Goal: Navigation & Orientation: Find specific page/section

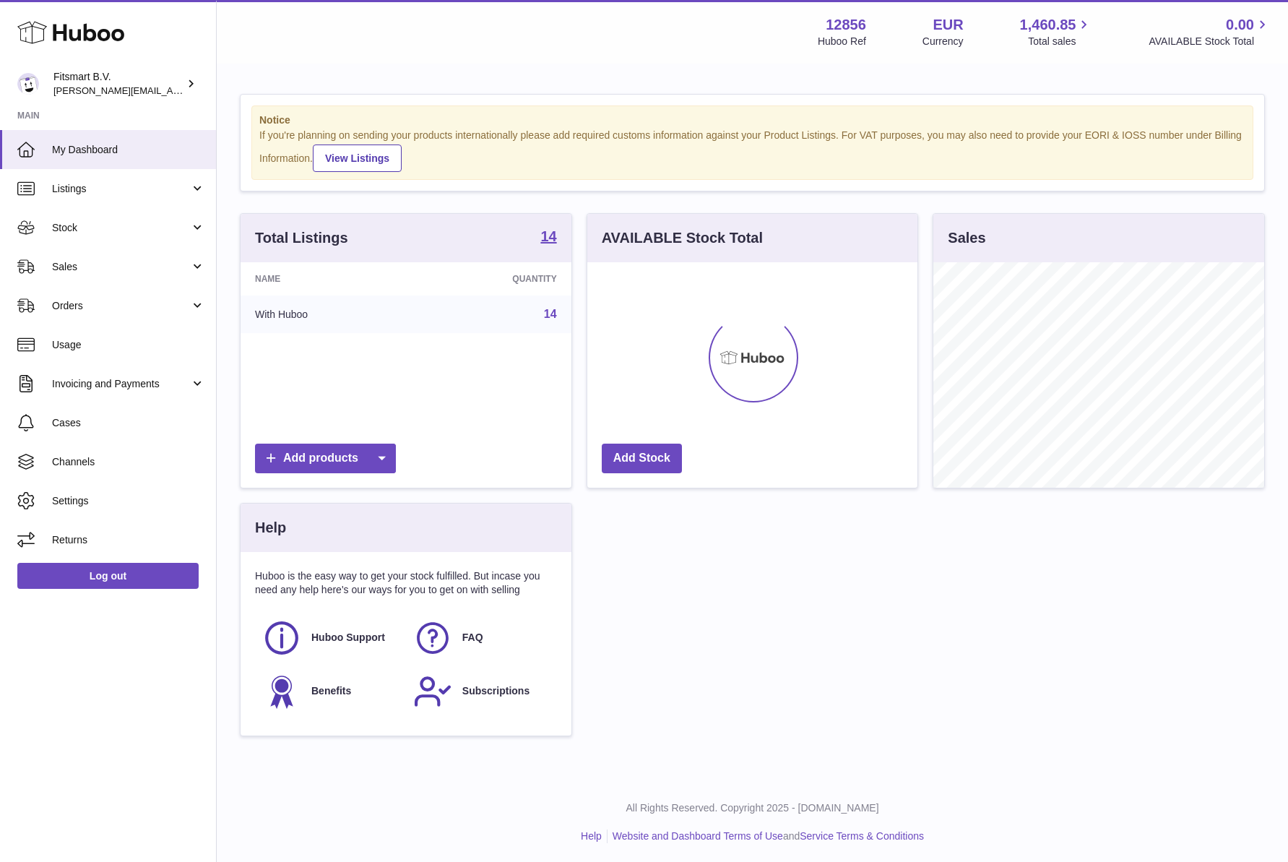
scroll to position [225, 330]
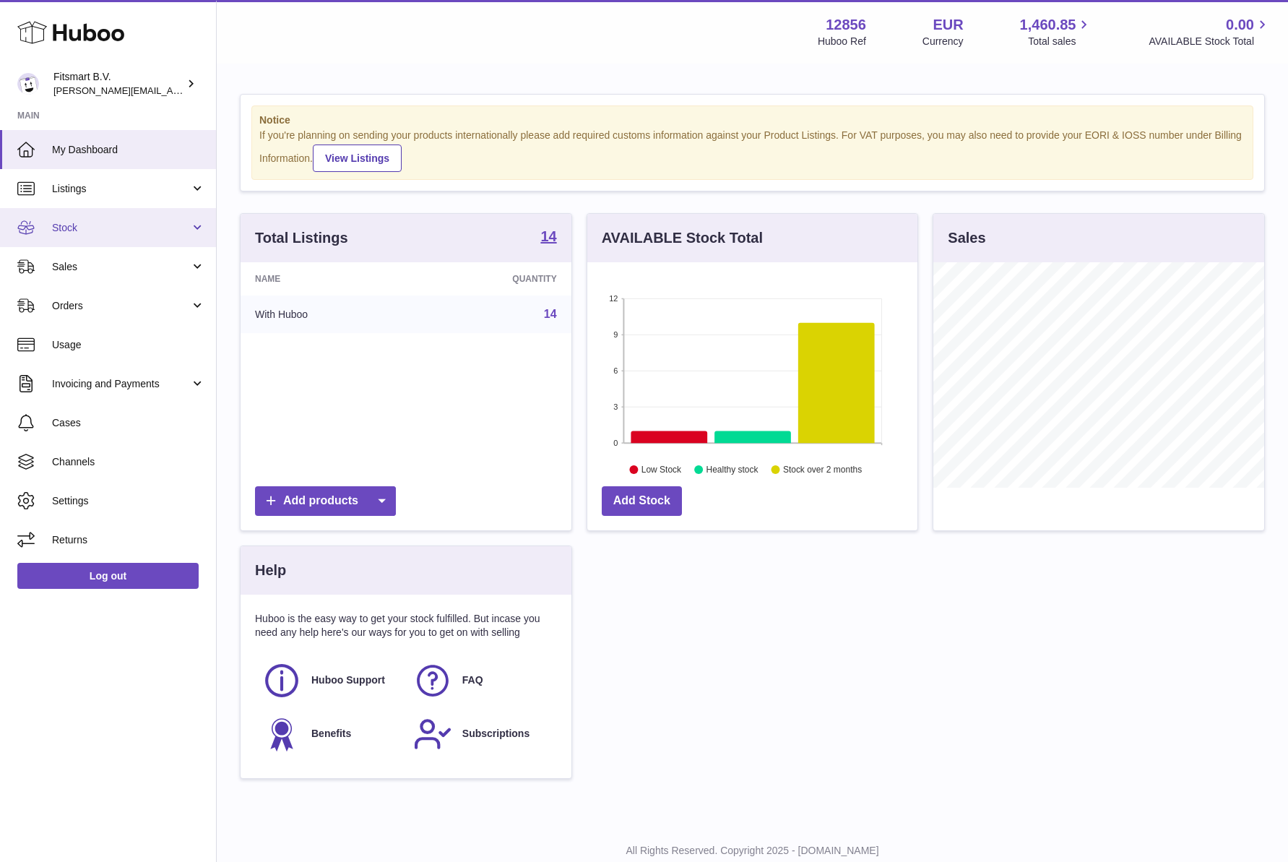
click at [77, 221] on span "Stock" at bounding box center [121, 228] width 138 height 14
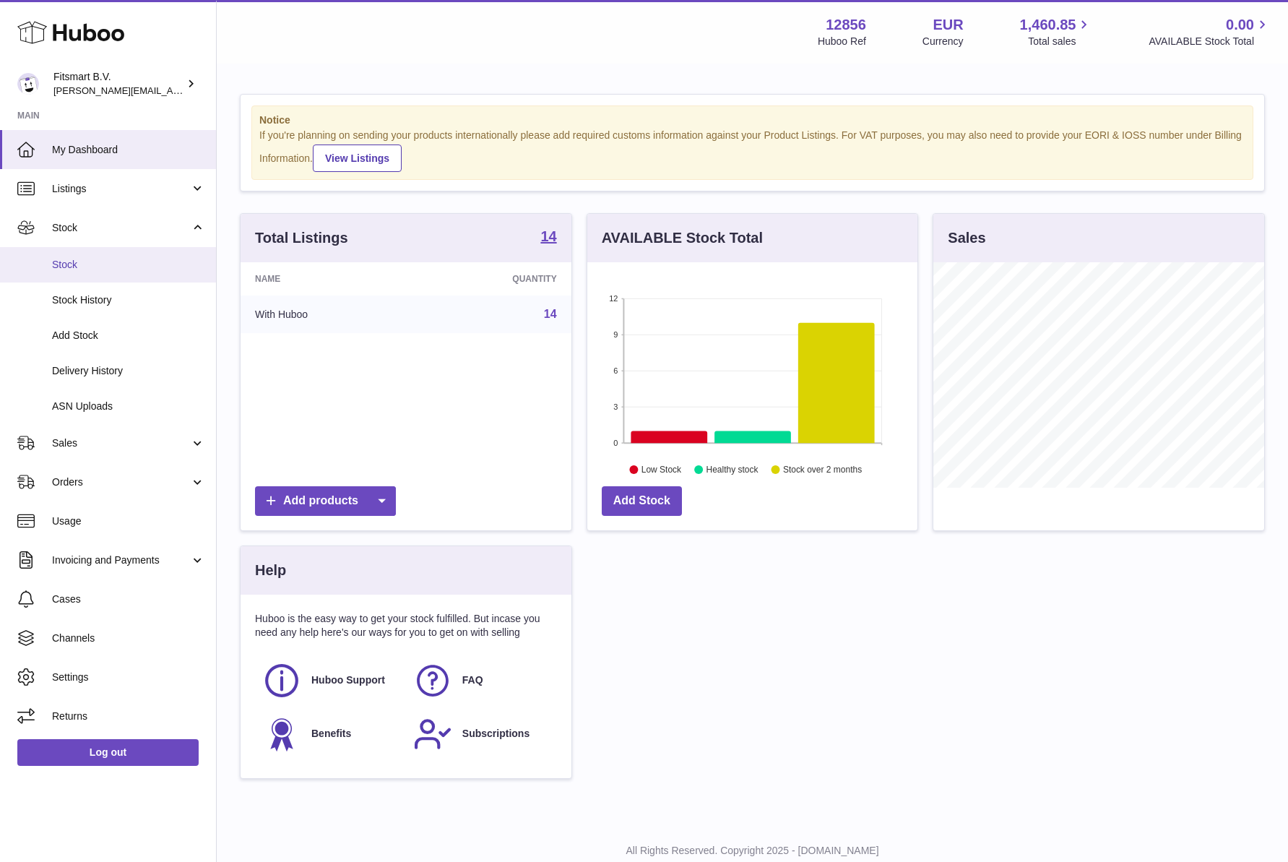
click at [76, 270] on span "Stock" at bounding box center [128, 265] width 153 height 14
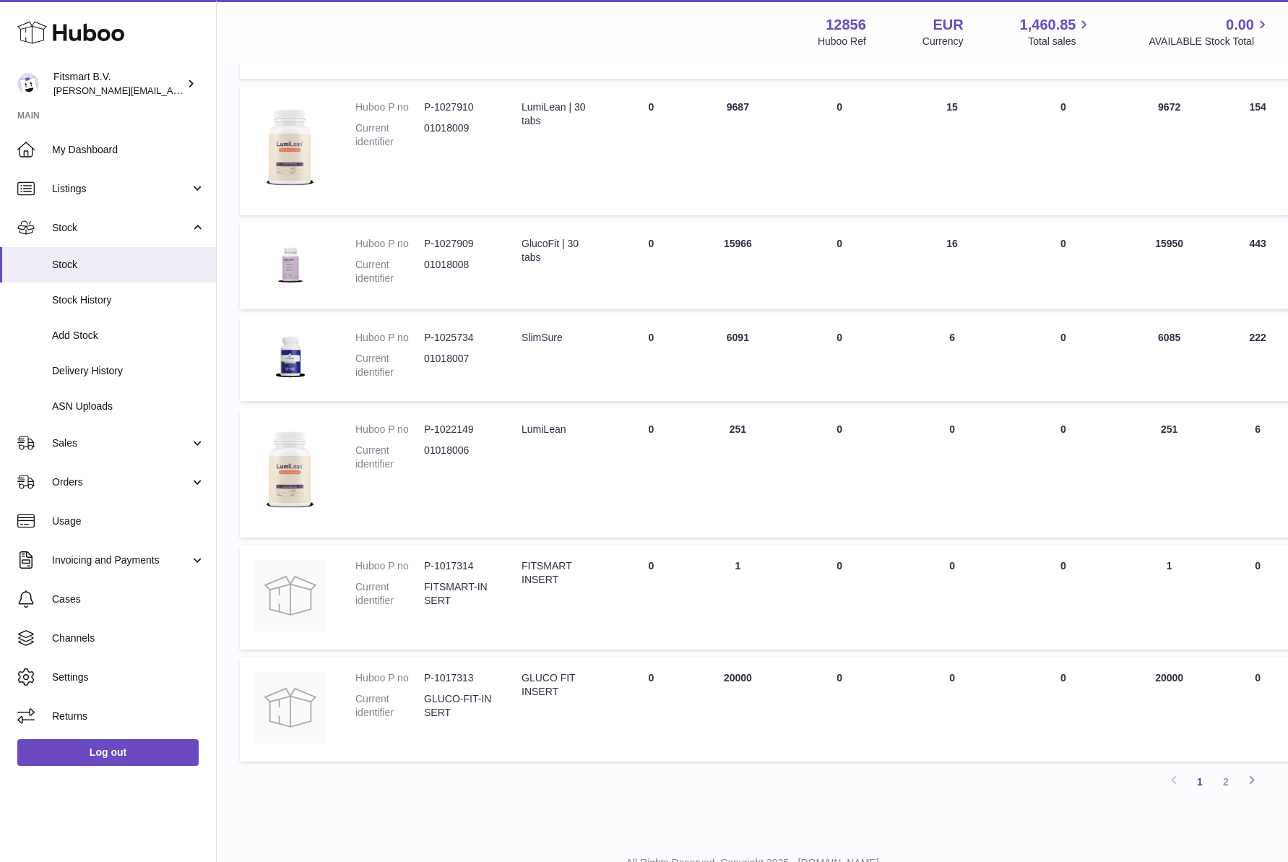
scroll to position [686, 0]
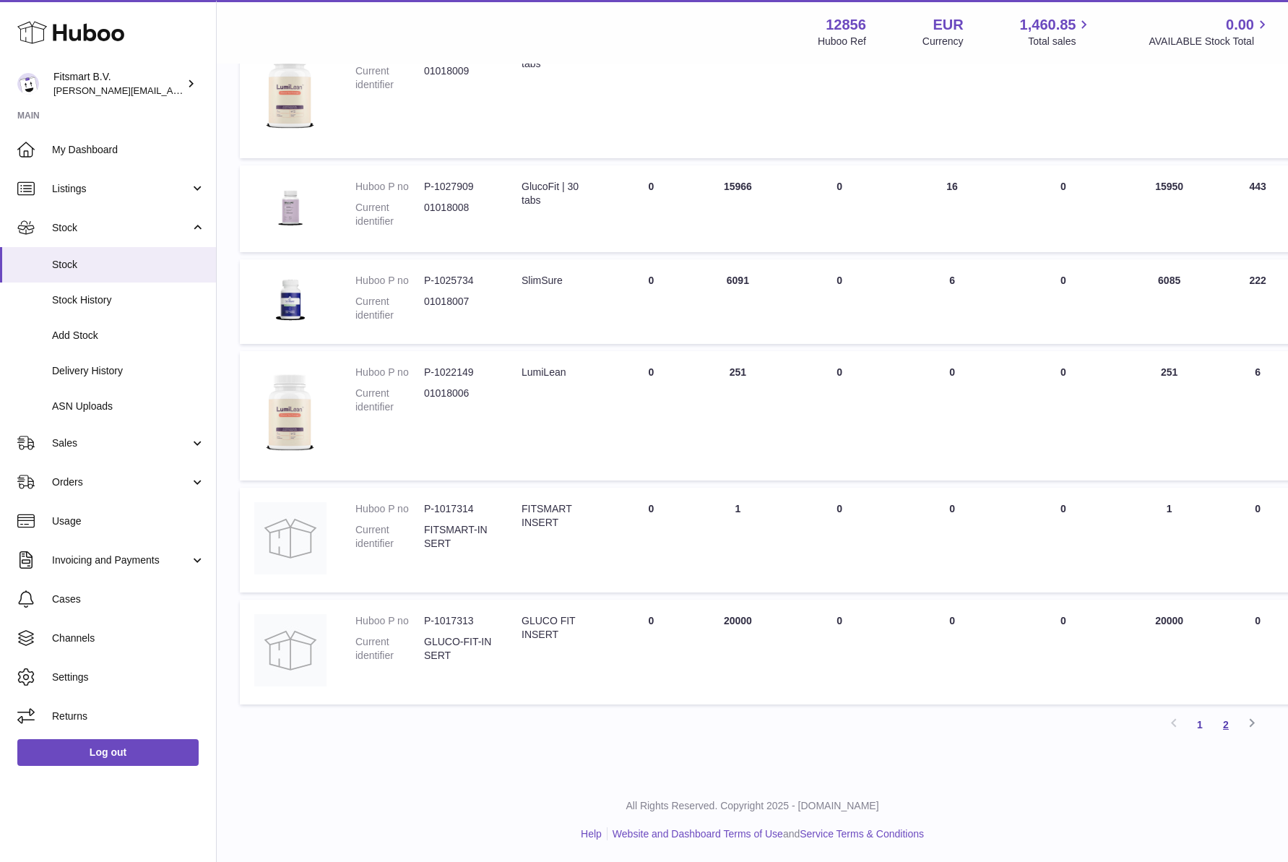
click at [1226, 727] on link "2" at bounding box center [1226, 725] width 26 height 26
